Goal: Transaction & Acquisition: Subscribe to service/newsletter

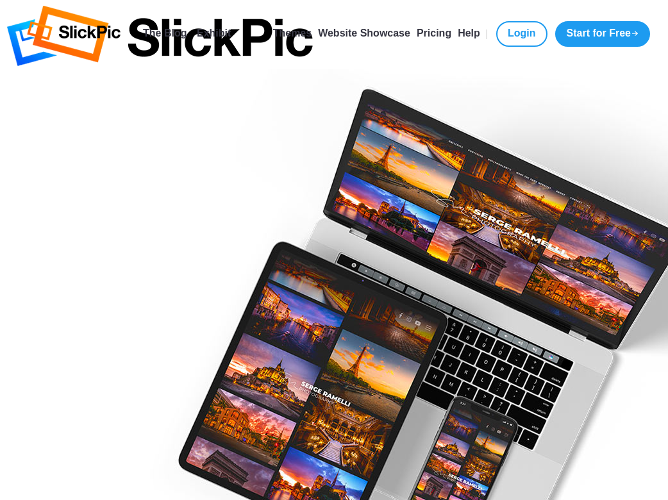
type input "[EMAIL_ADDRESS][DOMAIN_NAME]"
type input "[PERSON_NAME]"
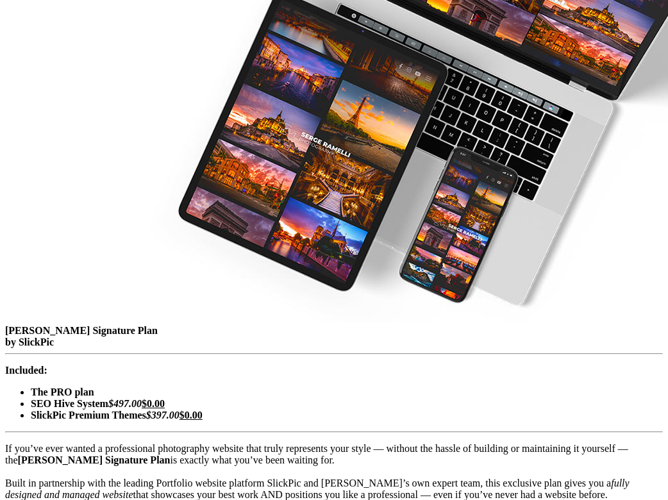
scroll to position [276, 0]
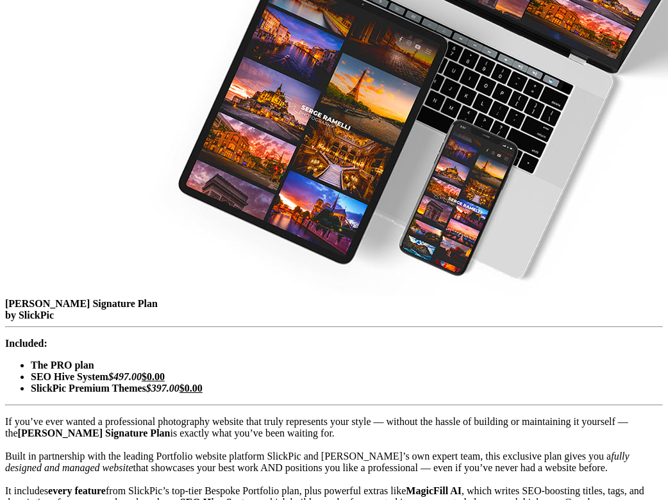
type input "[PERSON_NAME]"
checkbox input "true"
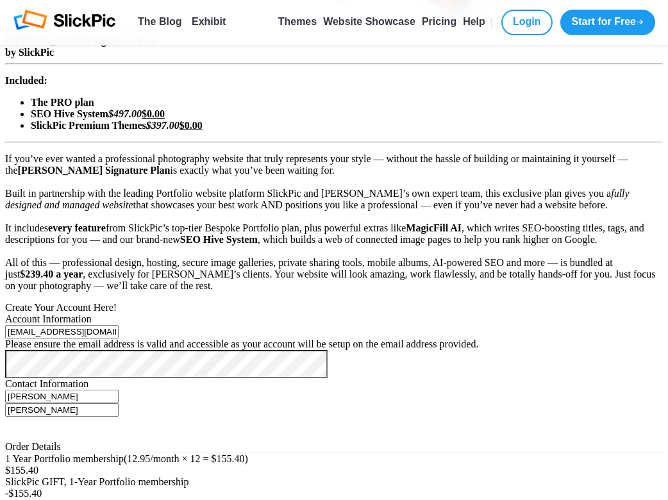
scroll to position [542, 0]
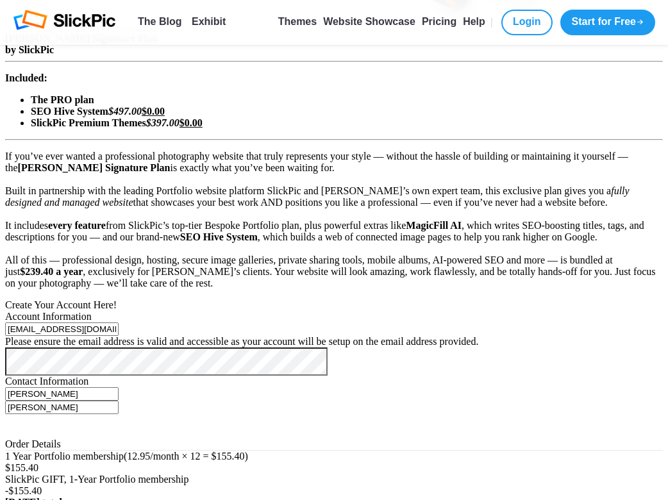
type input "12 / 28"
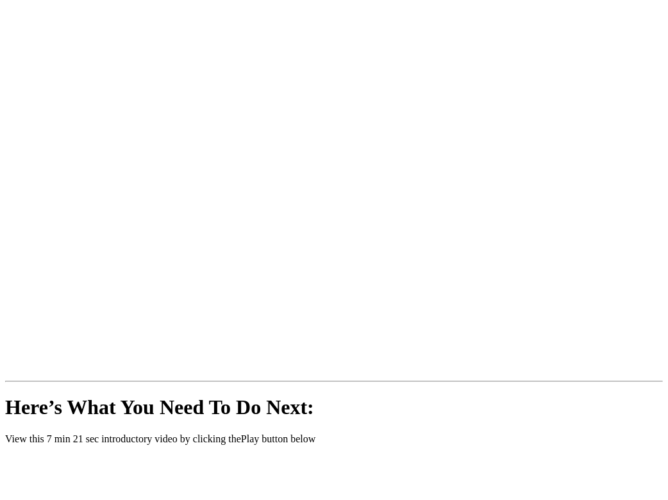
scroll to position [13, 0]
